Goal: Information Seeking & Learning: Learn about a topic

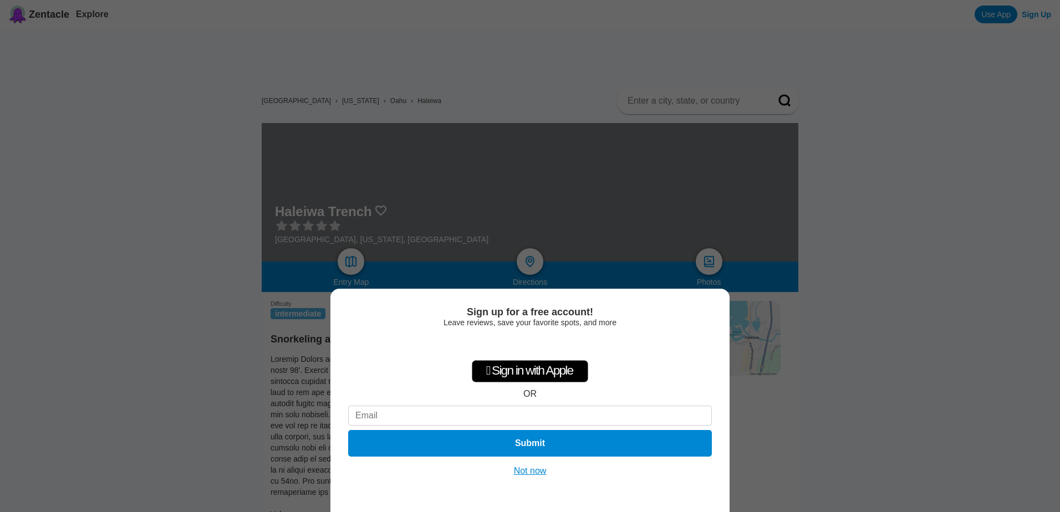
click at [528, 470] on button "Not now" at bounding box center [530, 471] width 39 height 11
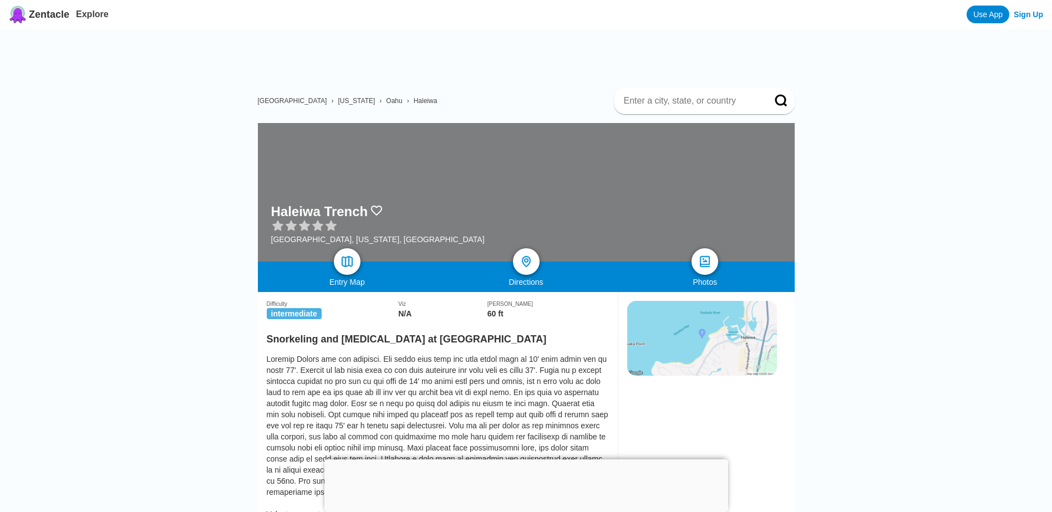
click at [719, 354] on img at bounding box center [702, 338] width 150 height 75
